Goal: Task Accomplishment & Management: Manage account settings

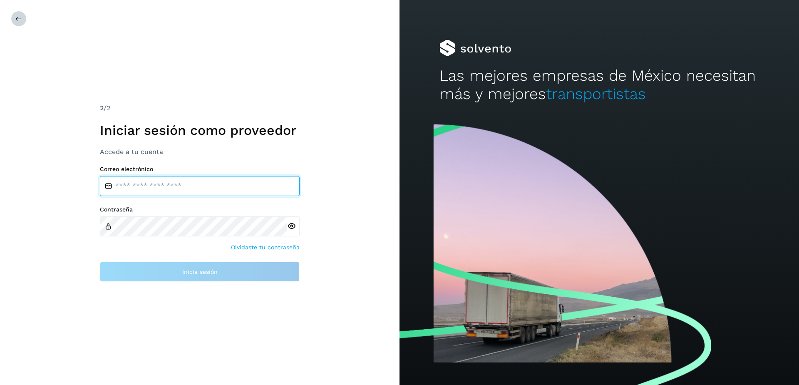
type input "**********"
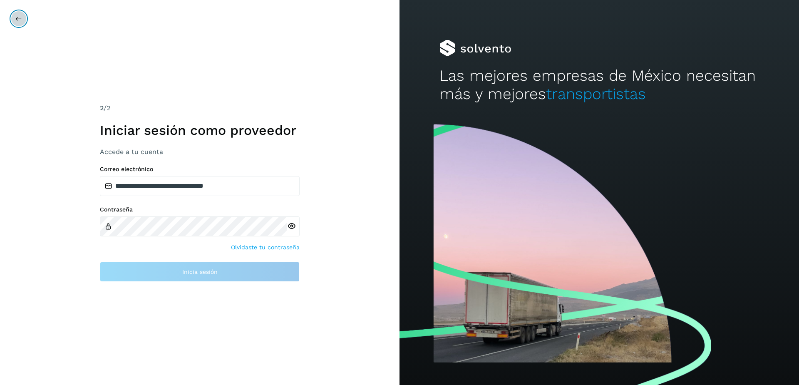
click at [19, 19] on icon at bounding box center [18, 18] width 7 height 7
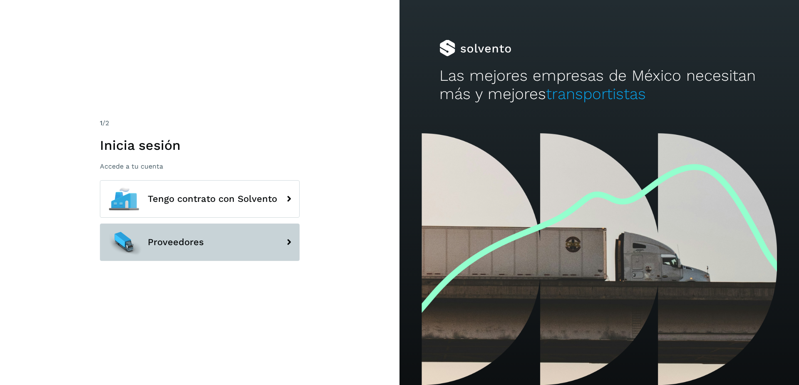
click at [159, 253] on button "Proveedores" at bounding box center [200, 241] width 200 height 37
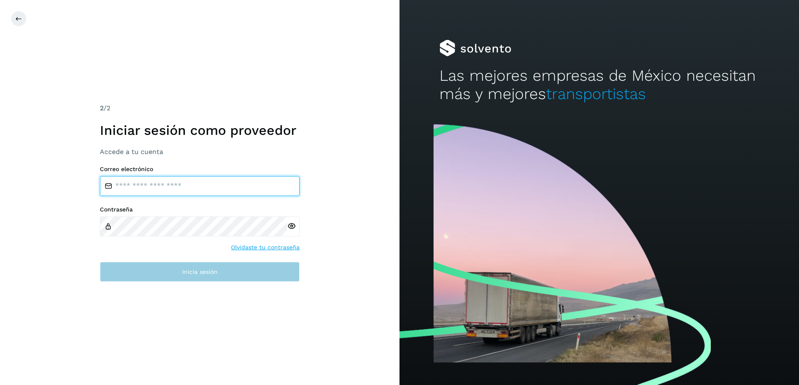
type input "**********"
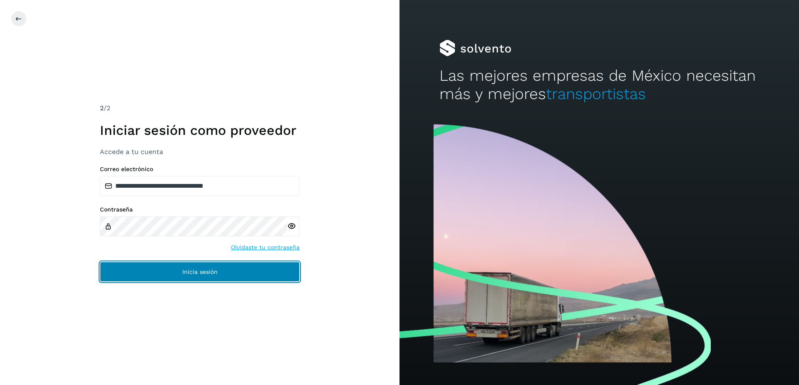
click at [254, 272] on button "Inicia sesión" at bounding box center [200, 272] width 200 height 20
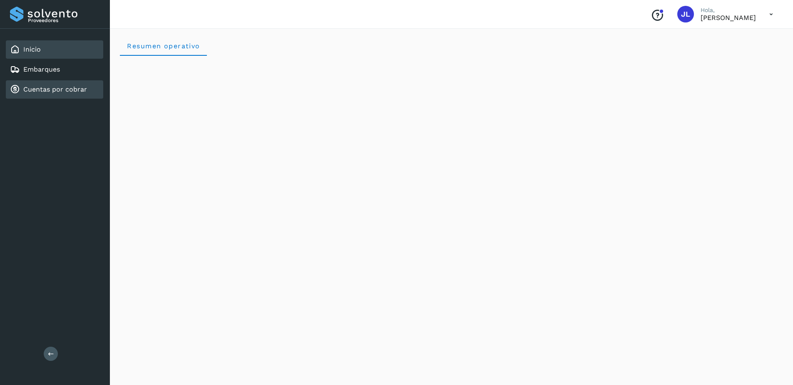
click at [57, 99] on div "Inicio Embarques Cuentas por cobrar" at bounding box center [55, 70] width 110 height 82
click at [45, 90] on link "Cuentas por cobrar" at bounding box center [55, 89] width 64 height 8
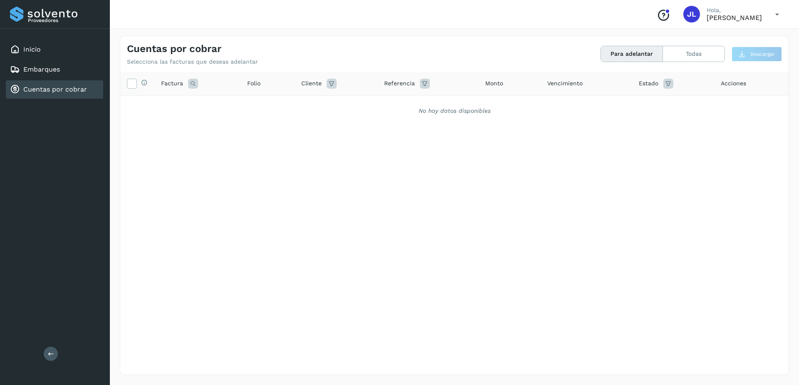
click at [683, 67] on div "Cuentas por cobrar Selecciona las facturas que deseas adelantar Para adelantar …" at bounding box center [454, 205] width 669 height 339
click at [684, 56] on button "Todas" at bounding box center [694, 53] width 62 height 15
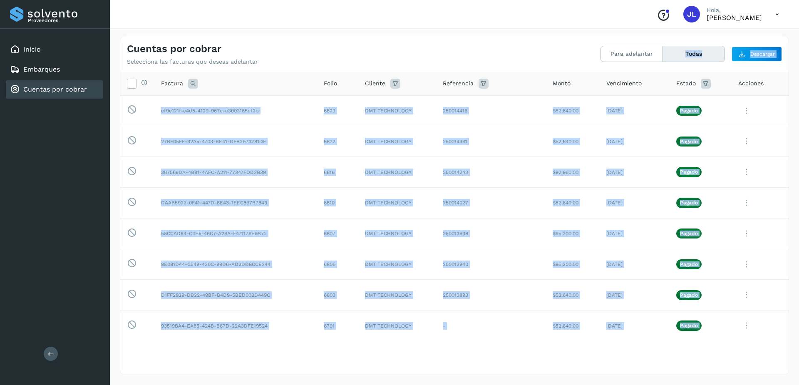
drag, startPoint x: 154, startPoint y: 325, endPoint x: 656, endPoint y: -20, distance: 609.5
click at [656, 0] on html "Proveedores Inicio Embarques Cuentas por cobrar Salir Conoce nuestros beneficio…" at bounding box center [399, 192] width 799 height 385
copy div "Lorem Ipsumdolo Sitametcon adipi eli seddoeiu temporincid utla etdolore Magnaal…"
